Goal: Navigation & Orientation: Find specific page/section

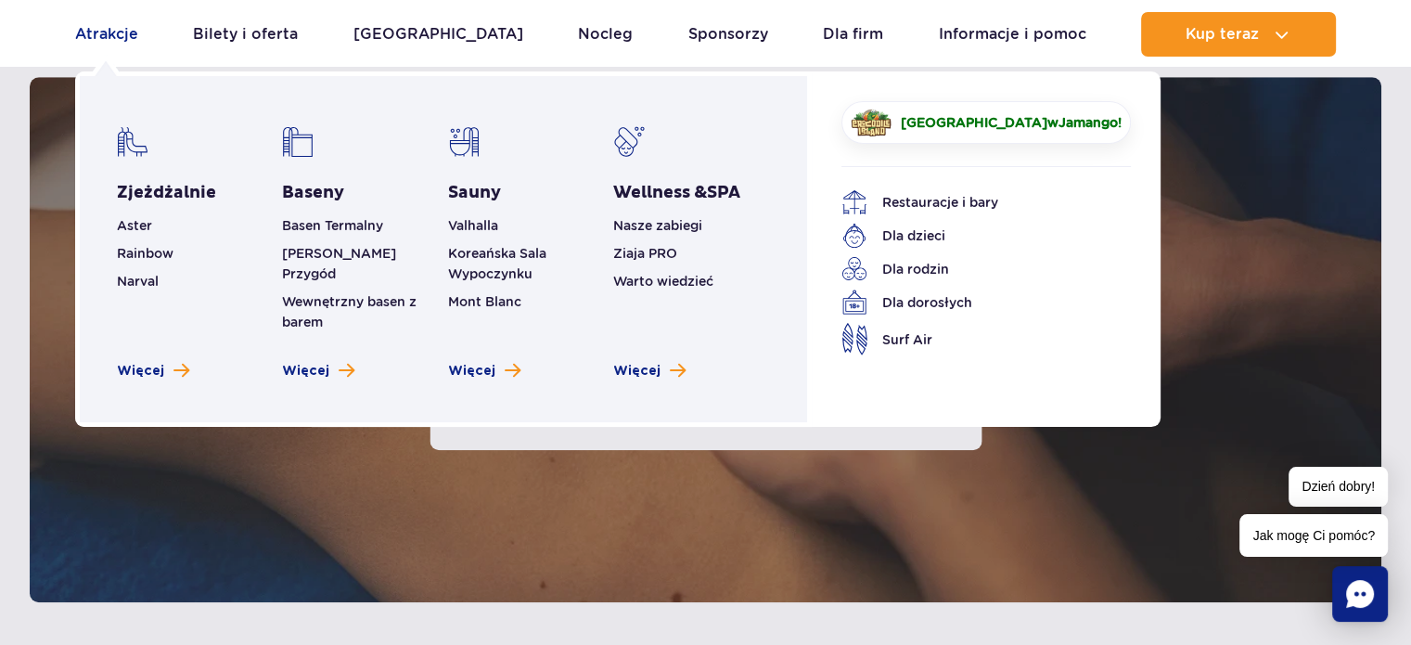
click at [113, 35] on link "Atrakcje" at bounding box center [106, 34] width 63 height 45
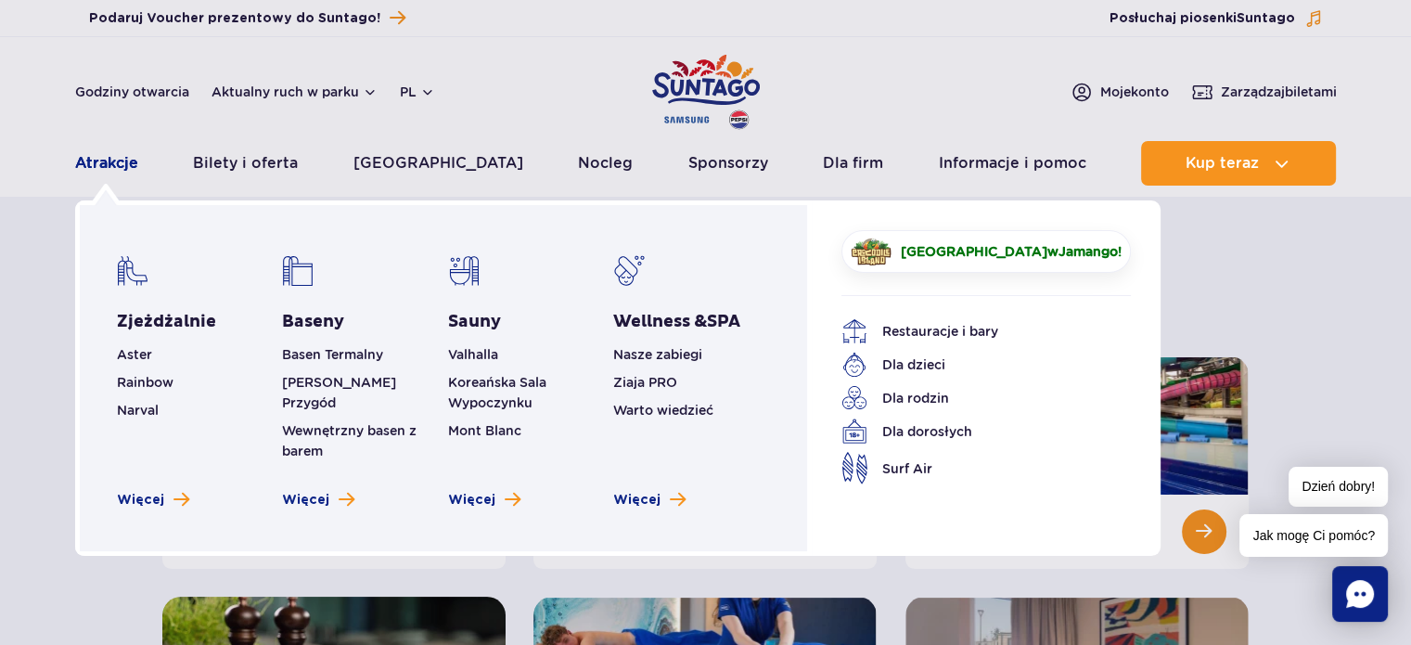
click at [103, 171] on link "Atrakcje" at bounding box center [106, 163] width 63 height 45
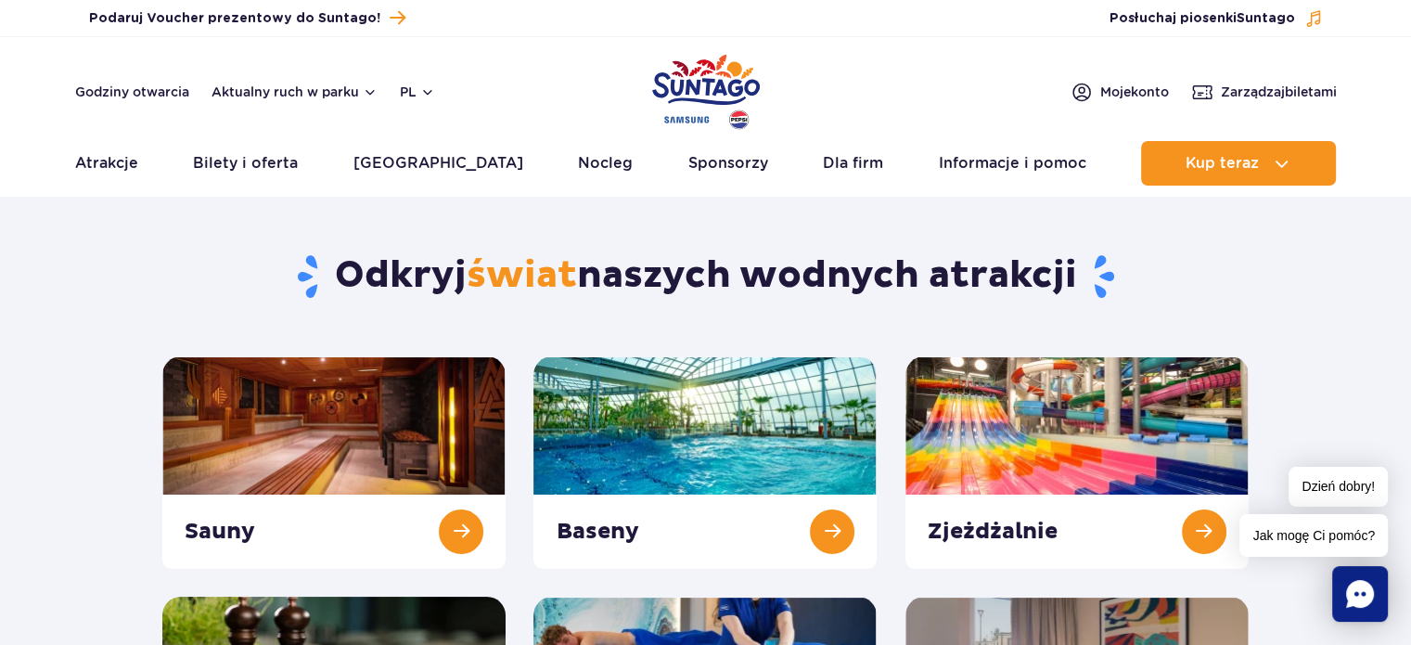
click at [687, 92] on img "Park of Poland" at bounding box center [706, 91] width 108 height 85
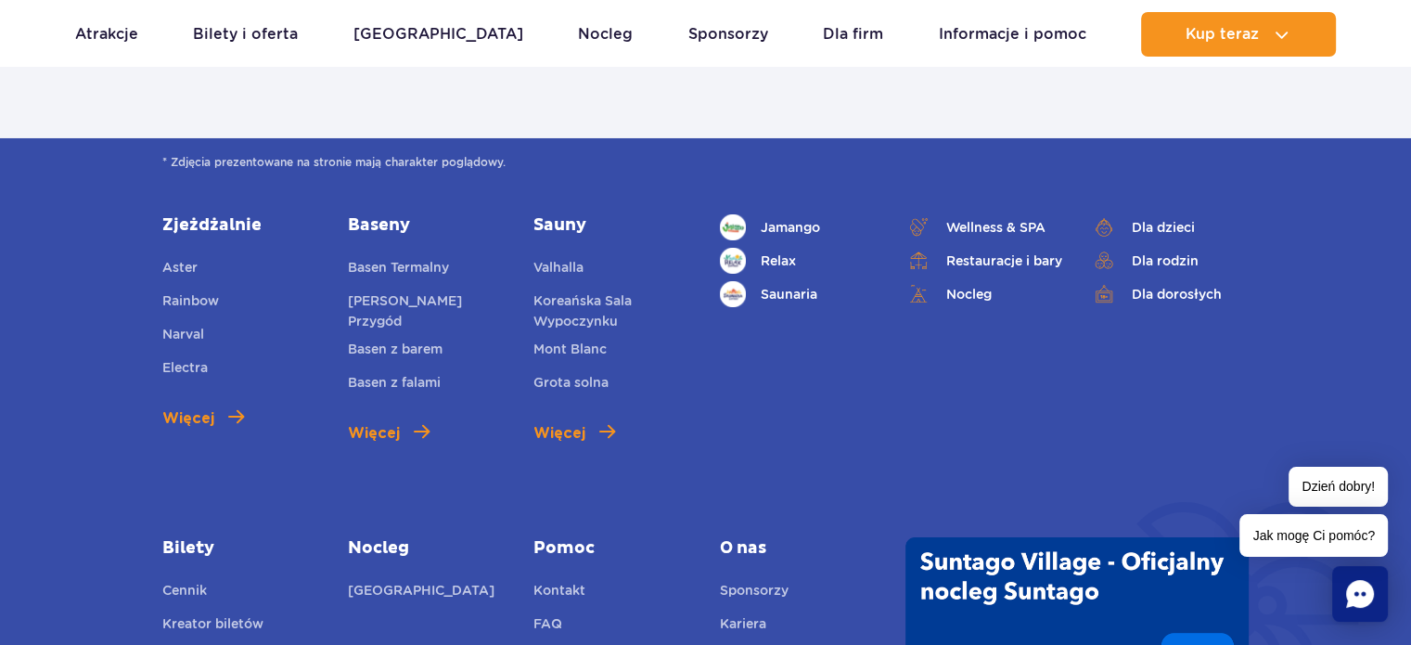
scroll to position [6577, 0]
